Goal: Task Accomplishment & Management: Complete application form

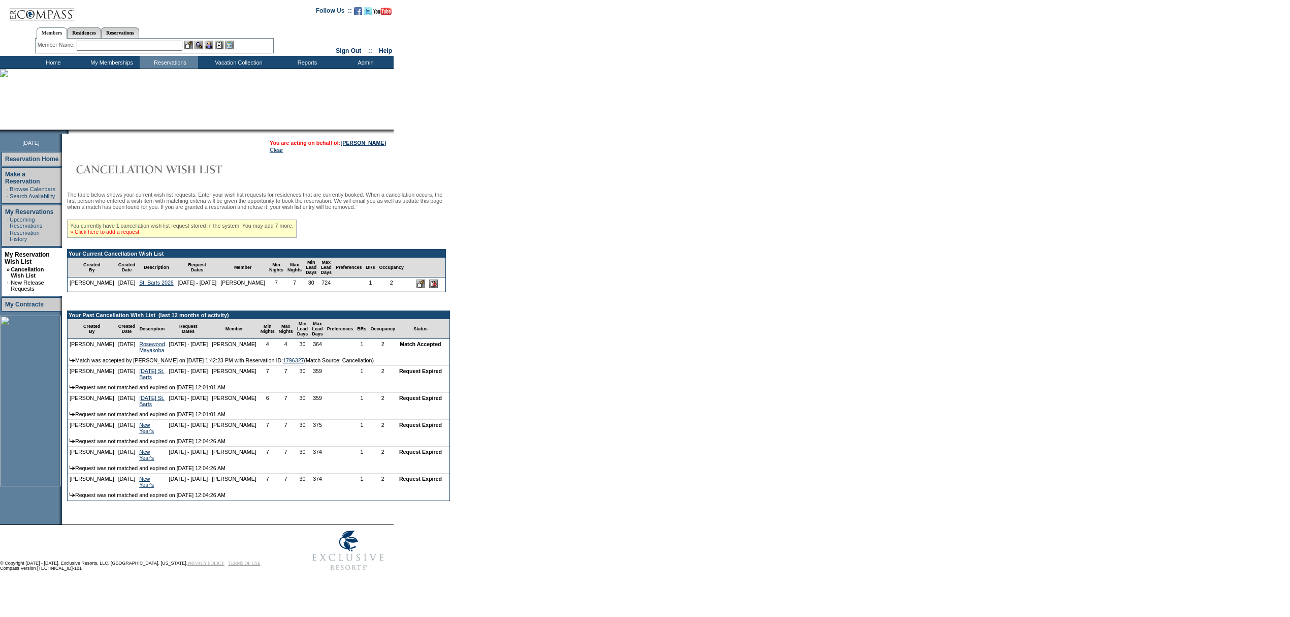
click at [120, 235] on link "» Click here to add a request" at bounding box center [104, 232] width 69 height 6
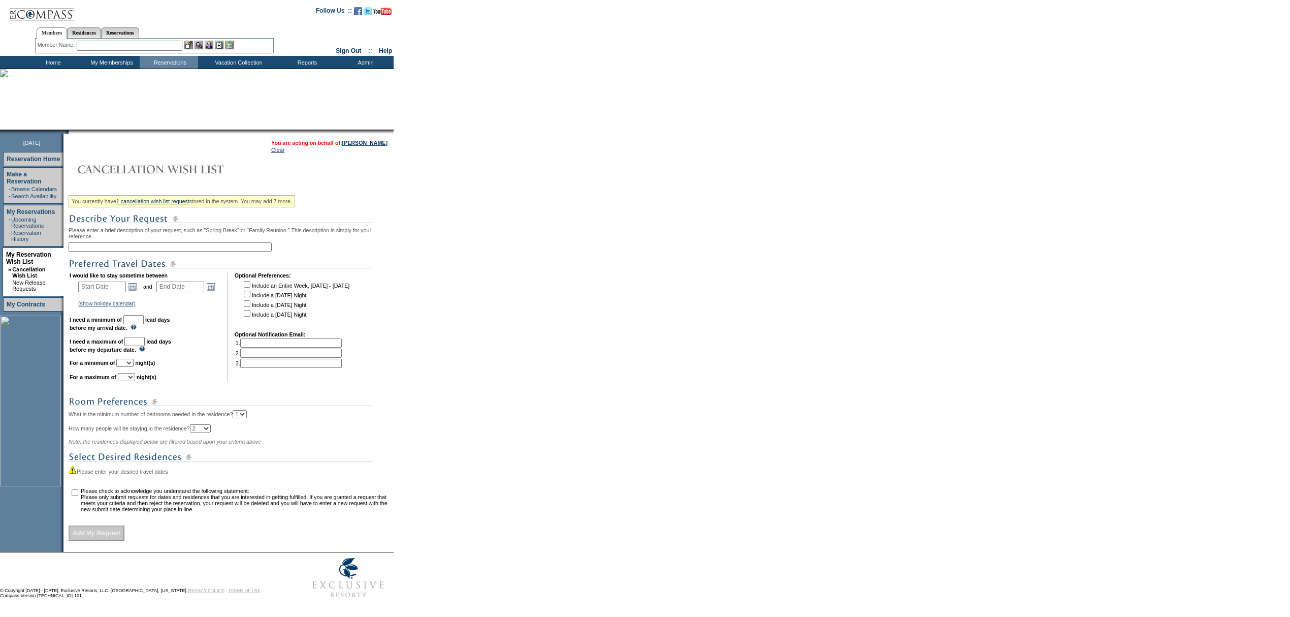
click at [121, 251] on input "text" at bounding box center [170, 246] width 203 height 9
type input "C"
click at [145, 249] on input "text" at bounding box center [170, 246] width 203 height 9
type input "C"
click at [360, 242] on div "You currently have 1 cancellation wish list request stored in the system. You m…" at bounding box center [230, 365] width 322 height 349
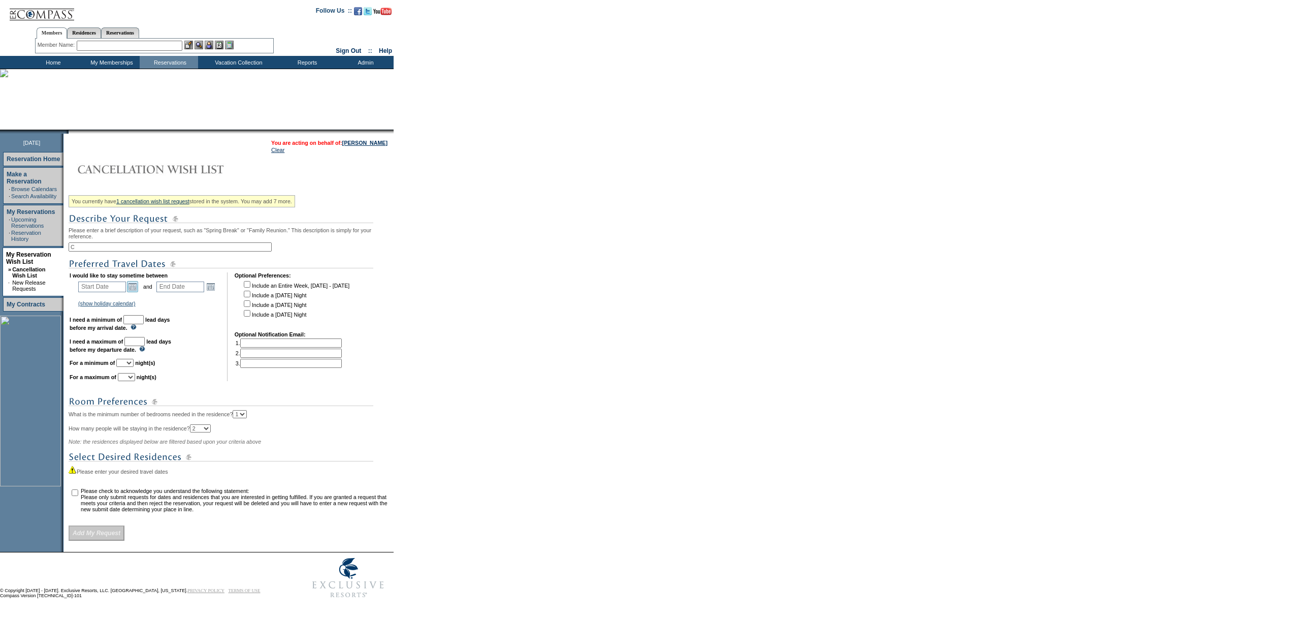
click at [135, 288] on link "Open the calendar popup." at bounding box center [132, 286] width 11 height 11
click at [177, 302] on link ">" at bounding box center [176, 302] width 10 height 10
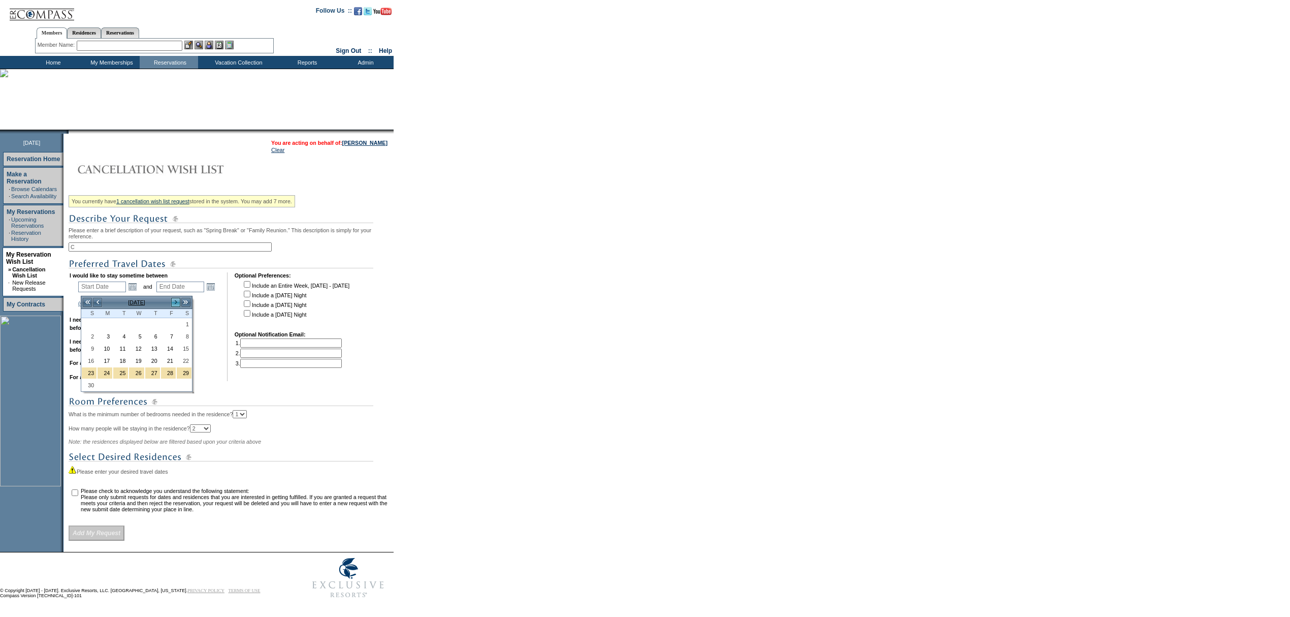
click at [177, 302] on link ">" at bounding box center [176, 302] width 10 height 10
click at [98, 301] on link "<" at bounding box center [97, 302] width 10 height 10
click at [171, 366] on link "26" at bounding box center [168, 360] width 15 height 11
type input "[DATE]"
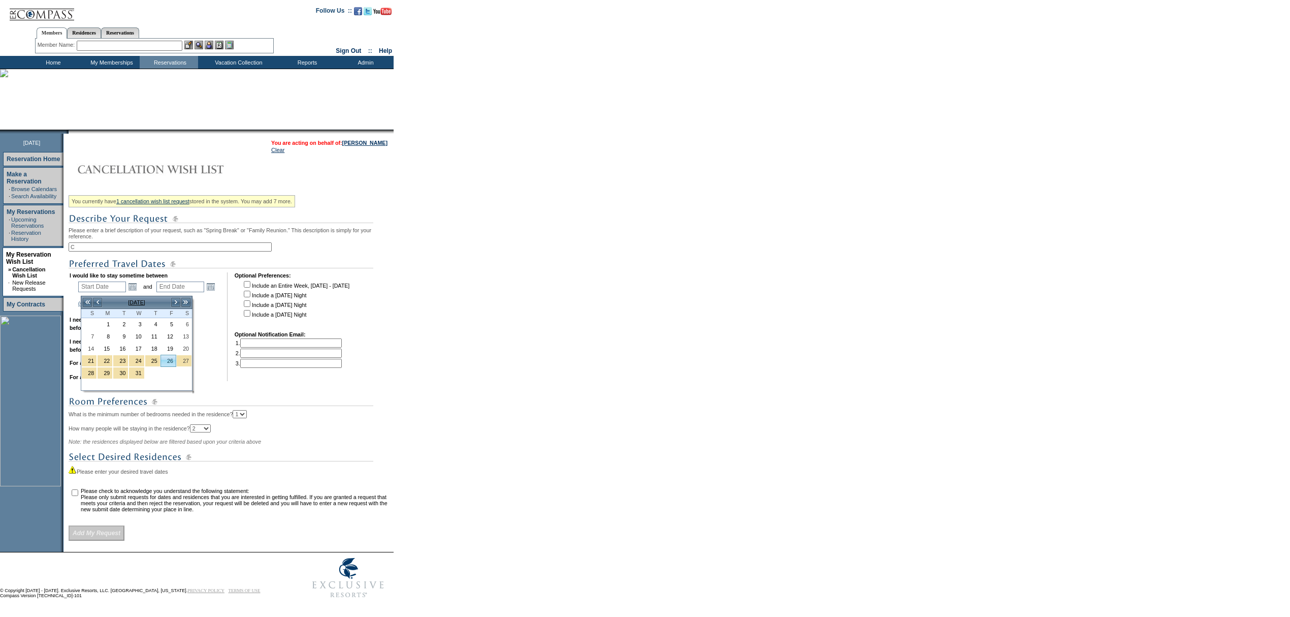
type input "[DATE]"
type input "87"
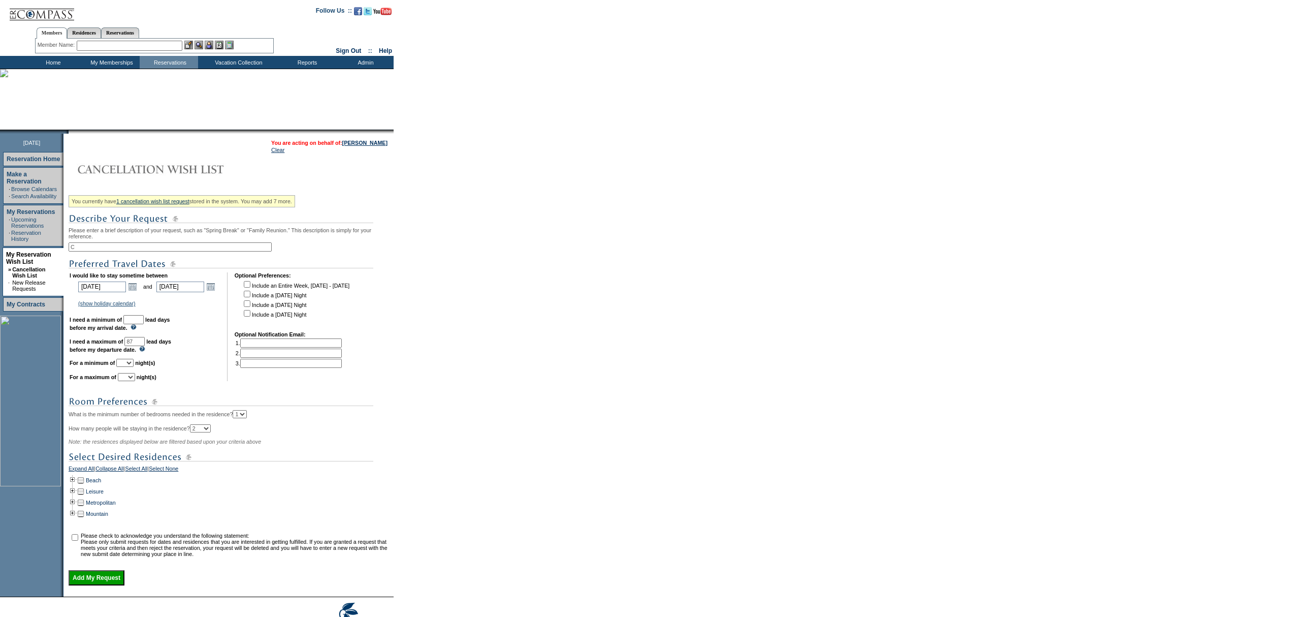
click at [147, 250] on input "C" at bounding box center [170, 246] width 203 height 9
type input "Holiday"
click at [132, 289] on link "Open the calendar popup." at bounding box center [132, 286] width 11 height 11
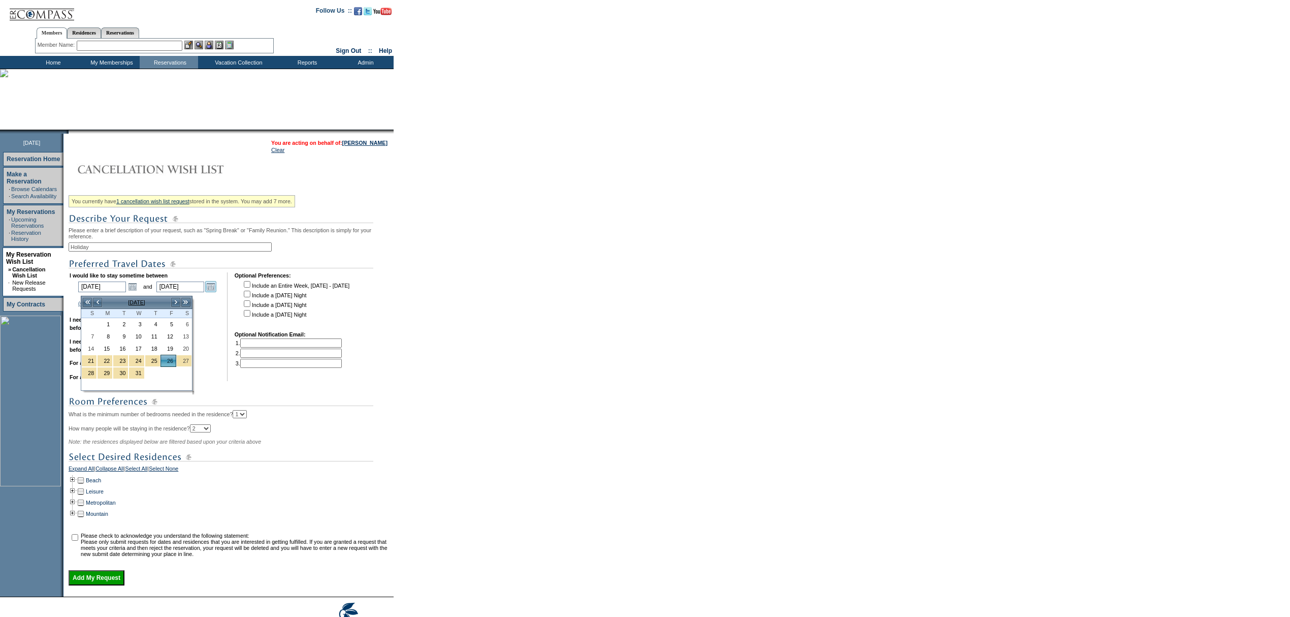
click at [216, 285] on link "Open the calendar popup." at bounding box center [210, 286] width 11 height 11
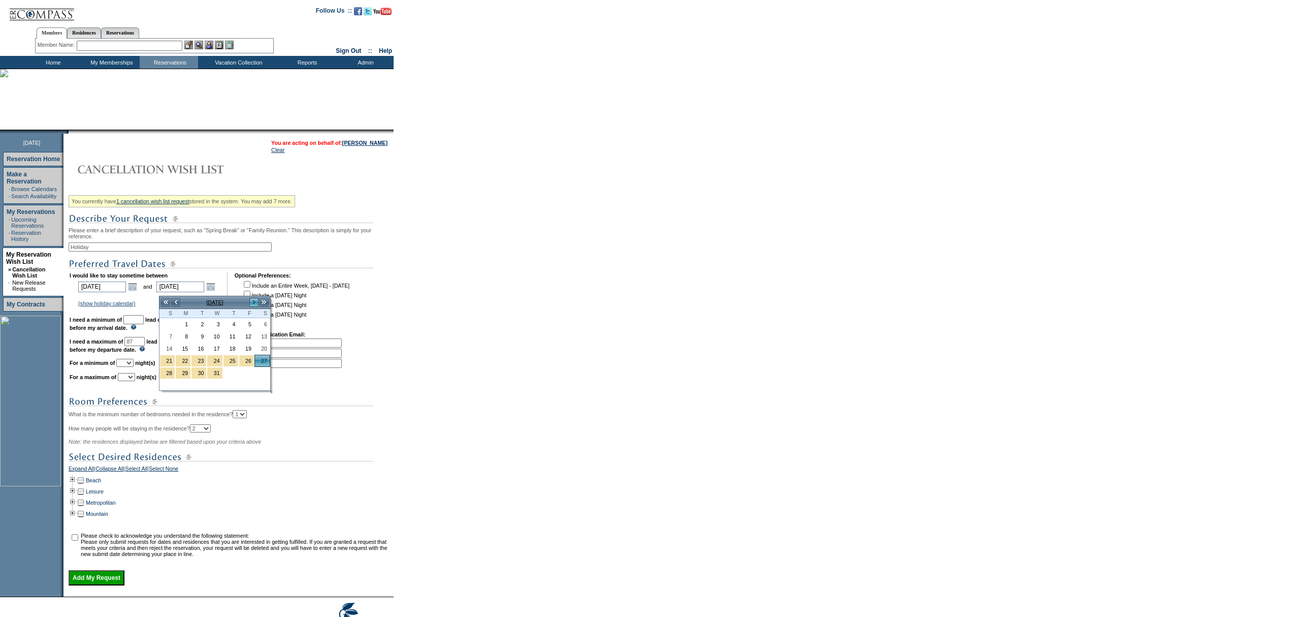
click at [251, 301] on link ">" at bounding box center [254, 302] width 10 height 10
click at [266, 326] on link "3" at bounding box center [262, 323] width 15 height 11
type input "[DATE]"
type input "94"
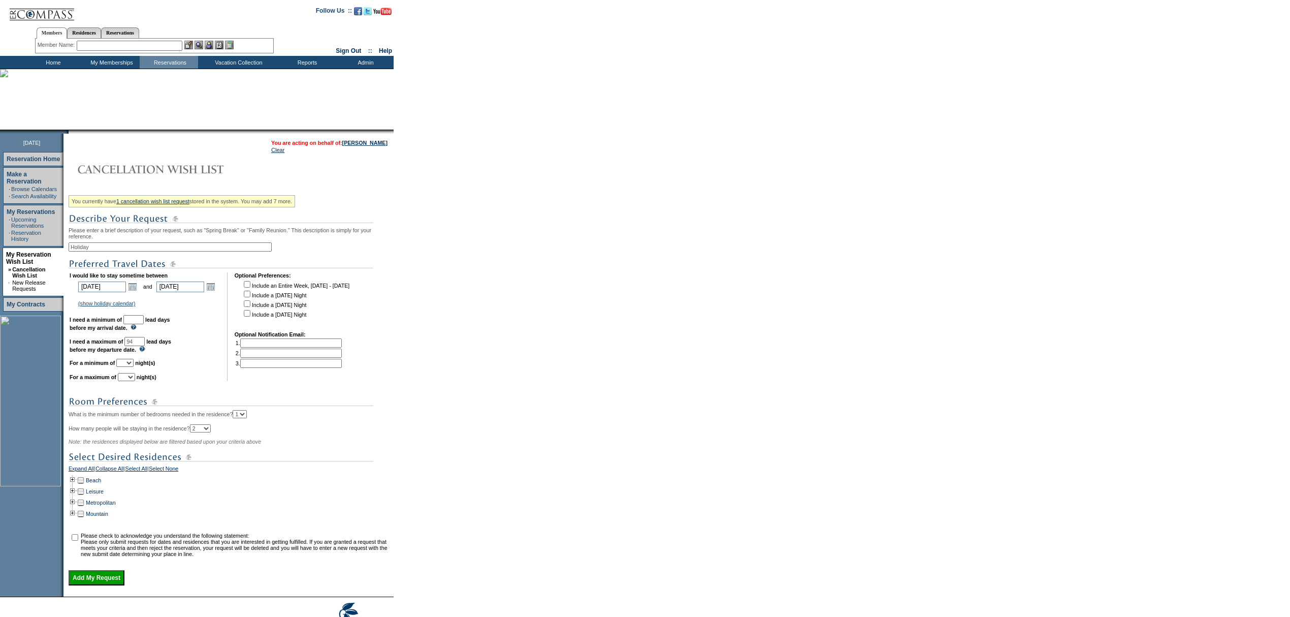
drag, startPoint x: 164, startPoint y: 324, endPoint x: 154, endPoint y: 324, distance: 9.1
click at [160, 324] on b "lead days before my arrival date." at bounding box center [120, 323] width 101 height 14
click at [144, 324] on input "text" at bounding box center [133, 319] width 20 height 9
type input "30"
drag, startPoint x: 167, startPoint y: 319, endPoint x: 156, endPoint y: 328, distance: 14.0
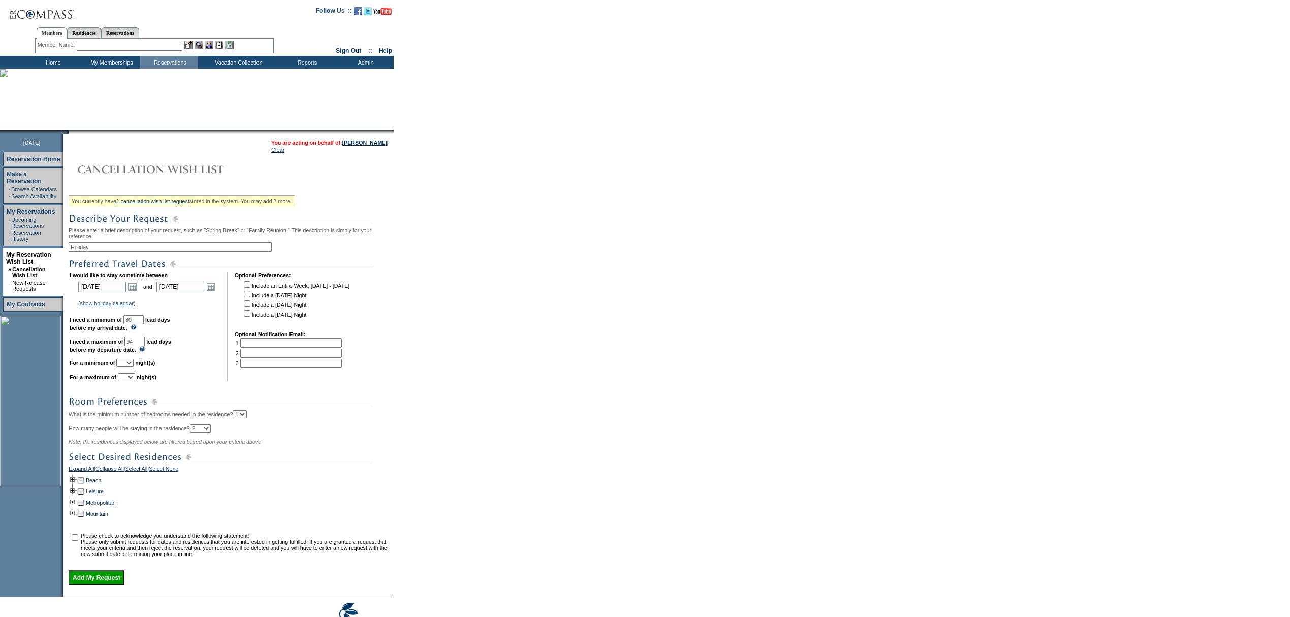
click at [167, 318] on td "I would like to stay sometime between [DATE] [DATE] Open the calendar popup. <<…" at bounding box center [145, 326] width 150 height 109
click at [133, 362] on td "I would like to stay sometime between [DATE] [DATE] Open the calendar popup. <<…" at bounding box center [145, 326] width 150 height 109
click at [134, 367] on select "1 2 3 4 5 6 7 8 9 10 11 12 13 14" at bounding box center [124, 363] width 17 height 8
select select "5"
click at [128, 364] on select "1 2 3 4 5 6 7 8 9 10 11 12 13 14" at bounding box center [124, 363] width 17 height 8
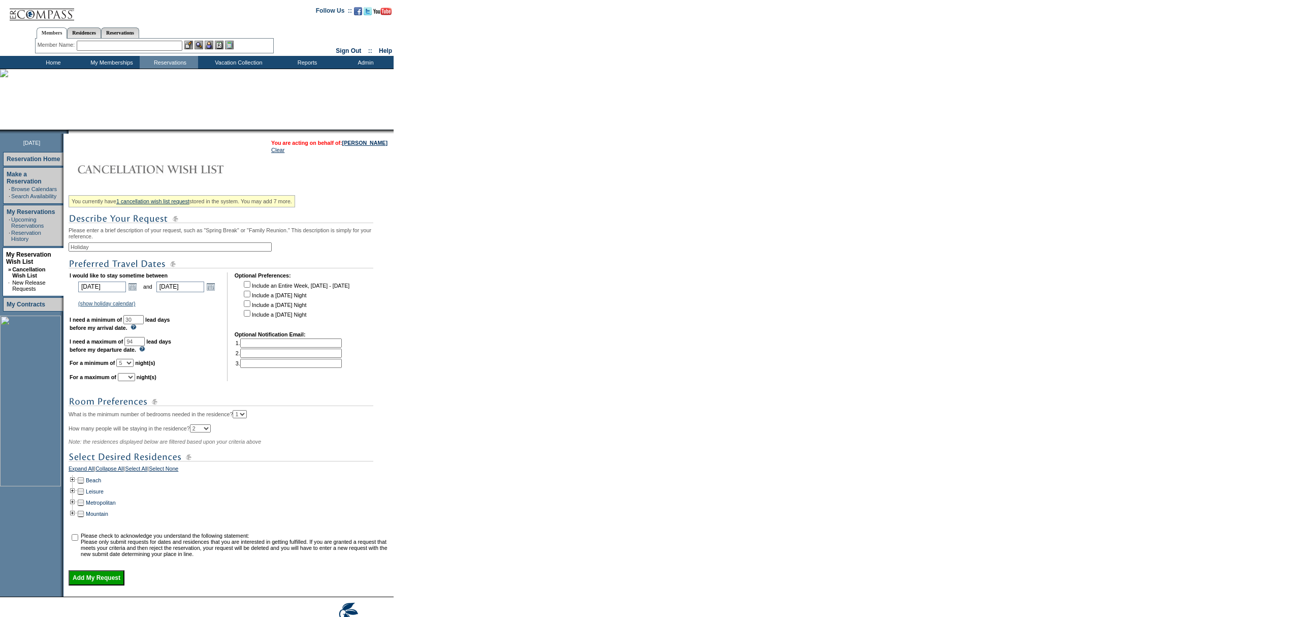
click at [135, 379] on select "1 2 3 4 5 6 7 8 9 10 11 12 13 14" at bounding box center [126, 377] width 17 height 8
select select "7"
click at [130, 379] on select "1 2 3 4 5 6 7 8 9 10 11 12 13 14" at bounding box center [126, 377] width 17 height 8
click at [77, 486] on td at bounding box center [73, 479] width 8 height 11
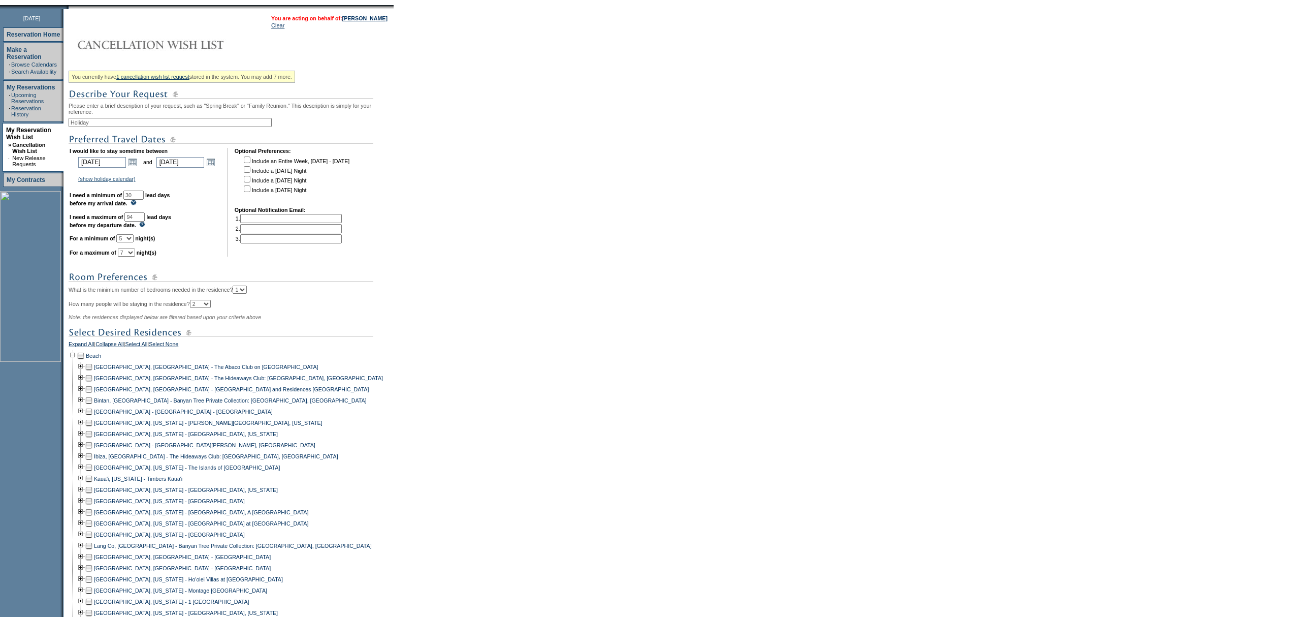
scroll to position [203, 0]
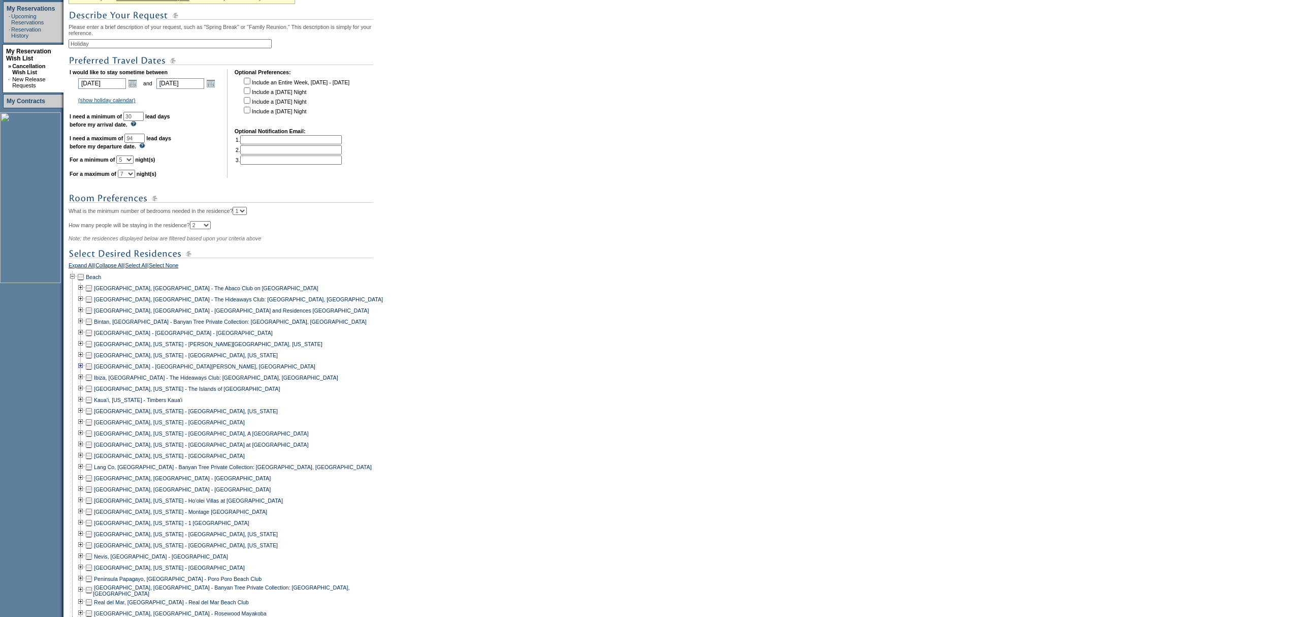
click at [284, 360] on div "[GEOGRAPHIC_DATA], [US_STATE] - [GEOGRAPHIC_DATA], [US_STATE]" at bounding box center [230, 354] width 322 height 11
click at [576, 261] on form "Follow Us ::" at bounding box center [645, 322] width 1290 height 1051
click at [92, 483] on td at bounding box center [89, 477] width 8 height 11
click at [89, 495] on td at bounding box center [89, 488] width 8 height 11
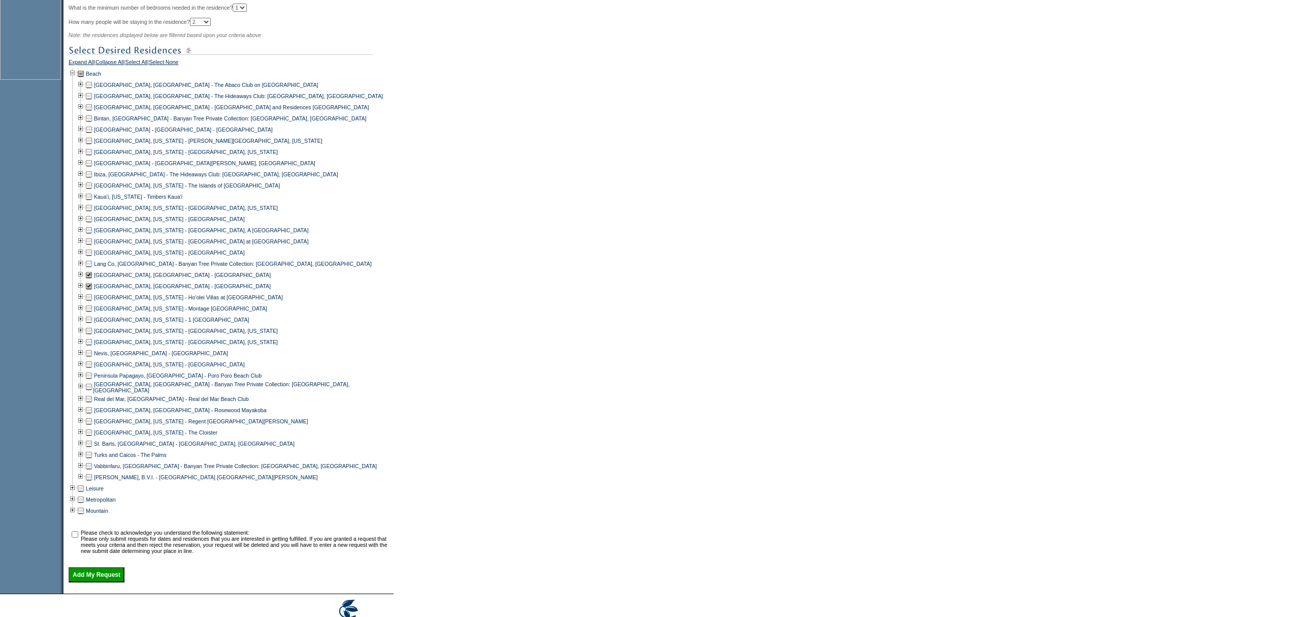
click at [93, 404] on td at bounding box center [89, 398] width 8 height 11
click at [92, 415] on td at bounding box center [89, 409] width 8 height 11
click at [78, 537] on input "checkbox" at bounding box center [75, 534] width 7 height 7
checkbox input "true"
click at [100, 582] on input "Add My Request" at bounding box center [97, 574] width 56 height 15
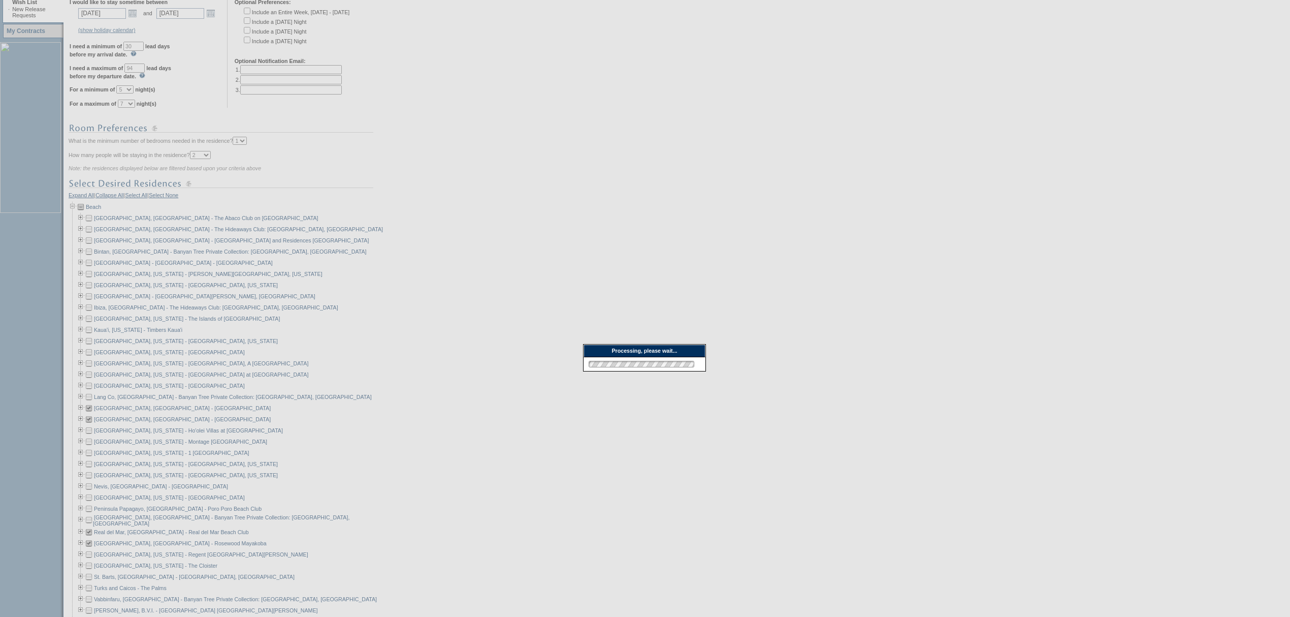
scroll to position [68, 0]
